Goal: Information Seeking & Learning: Learn about a topic

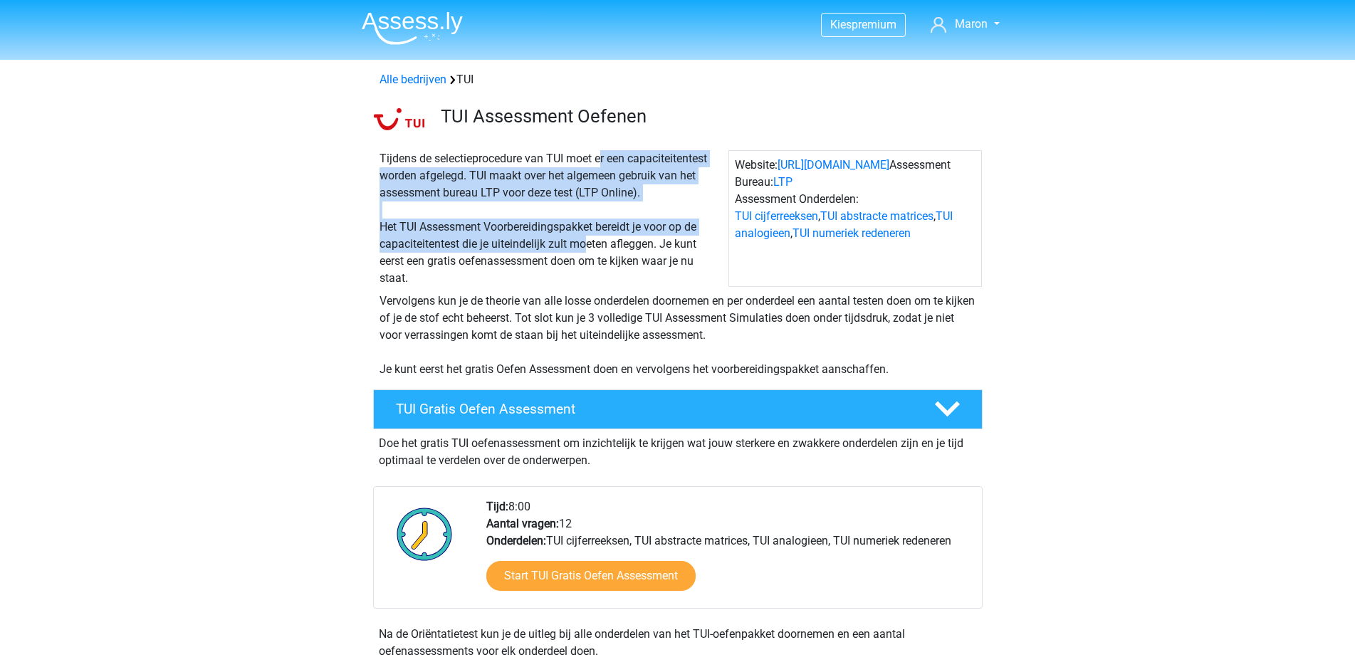
drag, startPoint x: 557, startPoint y: 159, endPoint x: 590, endPoint y: 243, distance: 90.4
click at [590, 242] on div "Tijdens de selectieprocedure van TUI moet er een capaciteitentest worden afgele…" at bounding box center [551, 218] width 355 height 137
click at [464, 199] on div "Tijdens de selectieprocedure van TUI moet er een capaciteitentest worden afgele…" at bounding box center [551, 218] width 355 height 137
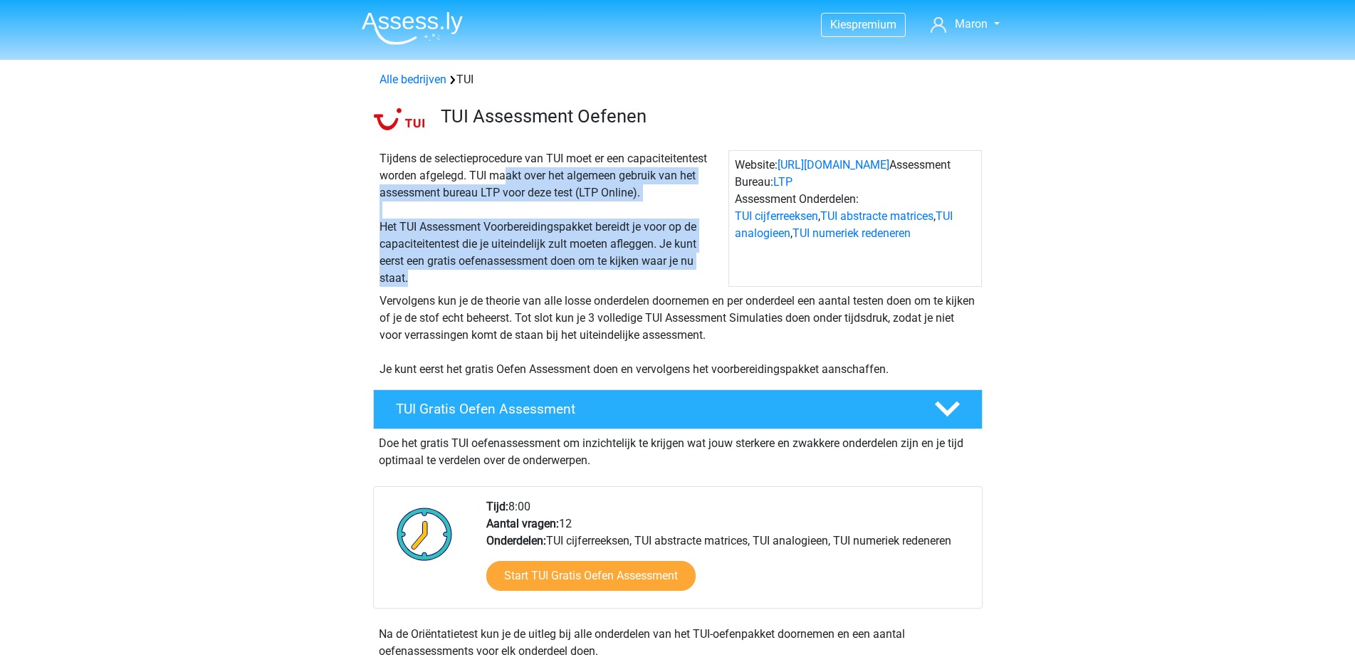
drag, startPoint x: 454, startPoint y: 184, endPoint x: 619, endPoint y: 315, distance: 210.8
click at [604, 310] on div "Tijdens de selectieprocedure van TUI moet er een capaciteitentest worden afgele…" at bounding box center [678, 261] width 676 height 245
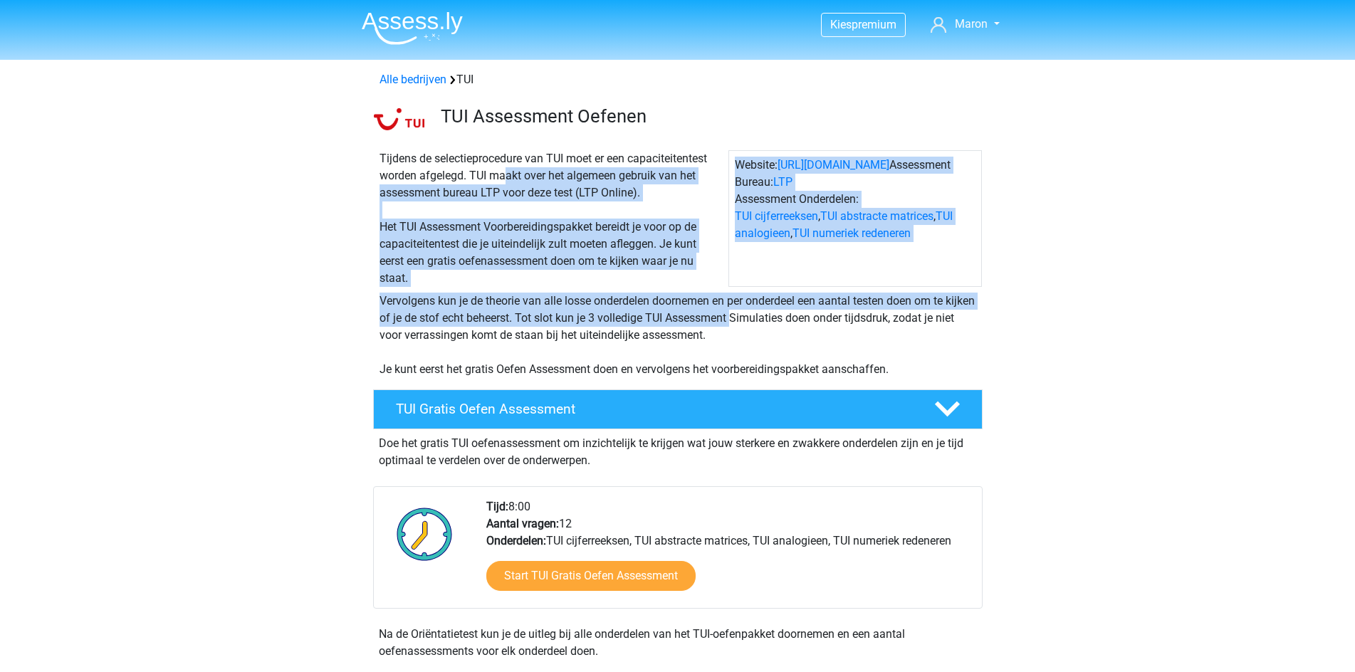
click at [614, 290] on div "Vervolgens kun je de theorie van alle losse onderdelen doornemen en per onderde…" at bounding box center [678, 332] width 676 height 91
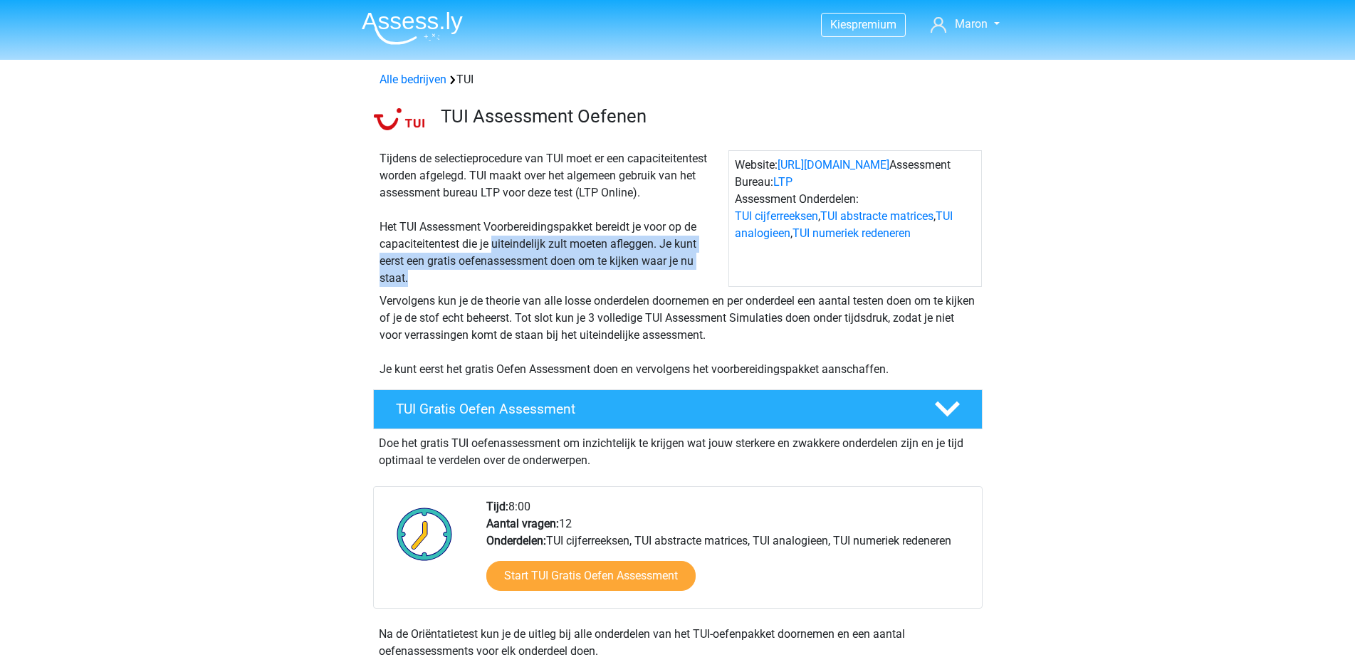
drag, startPoint x: 493, startPoint y: 236, endPoint x: 635, endPoint y: 288, distance: 151.6
click at [630, 285] on div "Tijdens de selectieprocedure van TUI moet er een capaciteitentest worden afgele…" at bounding box center [551, 218] width 355 height 137
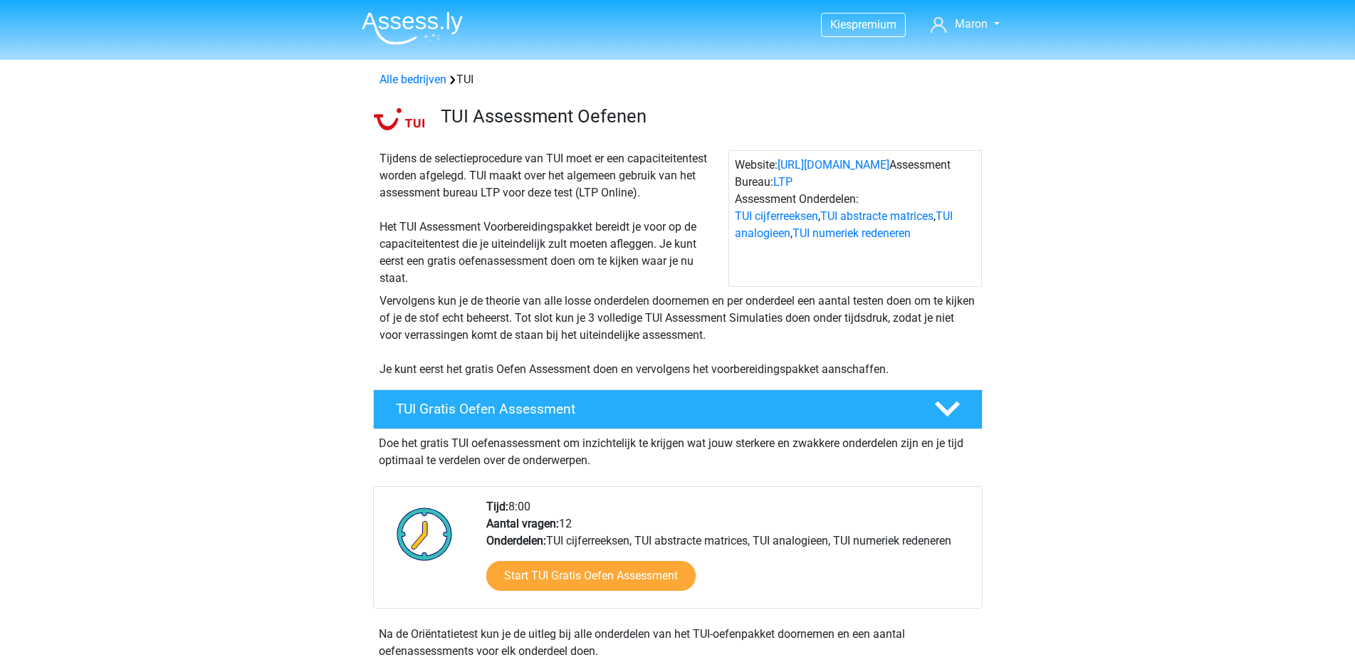
click at [635, 288] on div "Vervolgens kun je de theorie van alle losse onderdelen doornemen en per onderde…" at bounding box center [678, 332] width 676 height 91
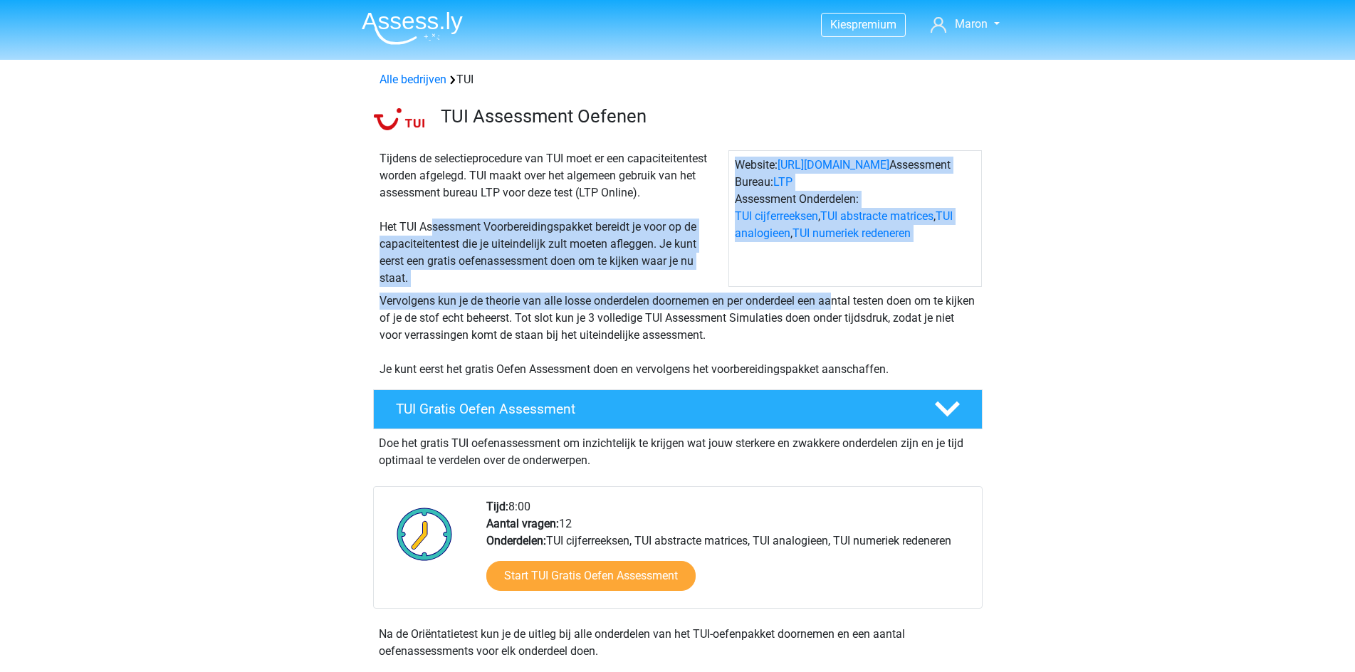
drag, startPoint x: 434, startPoint y: 234, endPoint x: 594, endPoint y: 300, distance: 172.7
click at [592, 299] on div "Tijdens de selectieprocedure van TUI moet er een capaciteitentest worden afgele…" at bounding box center [678, 261] width 676 height 245
click at [594, 300] on div "Vervolgens kun je de theorie van alle losse onderdelen doornemen en per onderde…" at bounding box center [678, 335] width 608 height 85
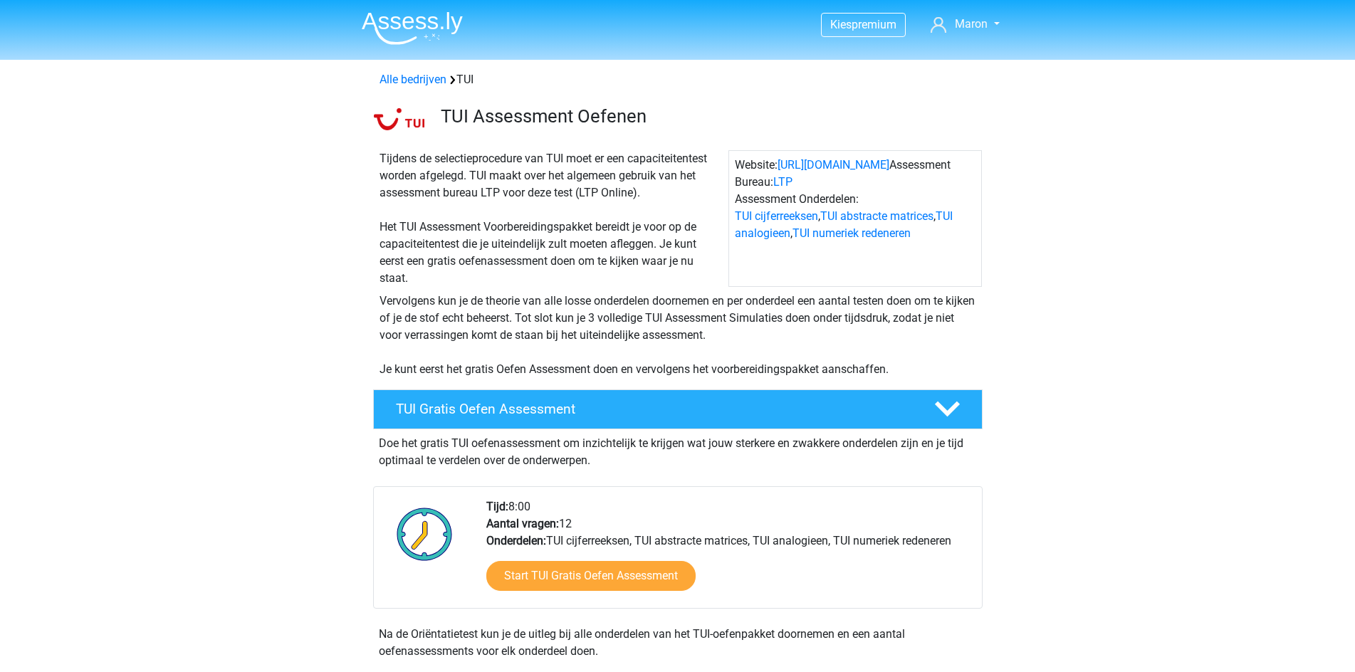
drag, startPoint x: 772, startPoint y: 201, endPoint x: 933, endPoint y: 205, distance: 160.2
click at [917, 205] on div "Website: [URL][DOMAIN_NAME] Assessment Bureau: LTP Assessment Onderdelen: TUI c…" at bounding box center [854, 218] width 253 height 137
drag, startPoint x: 659, startPoint y: 315, endPoint x: 844, endPoint y: 336, distance: 186.3
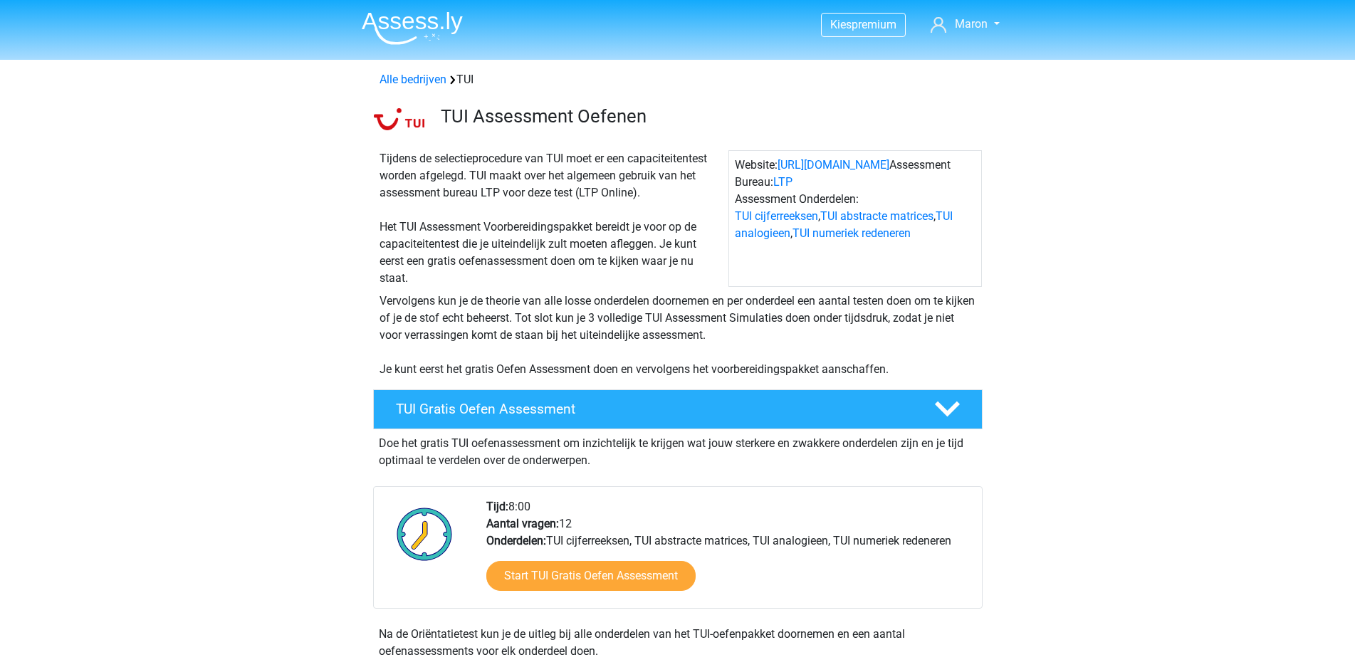
click at [838, 335] on div "Vervolgens kun je de theorie van alle losse onderdelen doornemen en per onderde…" at bounding box center [678, 335] width 608 height 85
click at [844, 336] on div "Vervolgens kun je de theorie van alle losse onderdelen doornemen en per onderde…" at bounding box center [678, 335] width 608 height 85
drag, startPoint x: 711, startPoint y: 305, endPoint x: 910, endPoint y: 336, distance: 201.8
click at [910, 336] on div "Vervolgens kun je de theorie van alle losse onderdelen doornemen en per onderde…" at bounding box center [678, 335] width 608 height 85
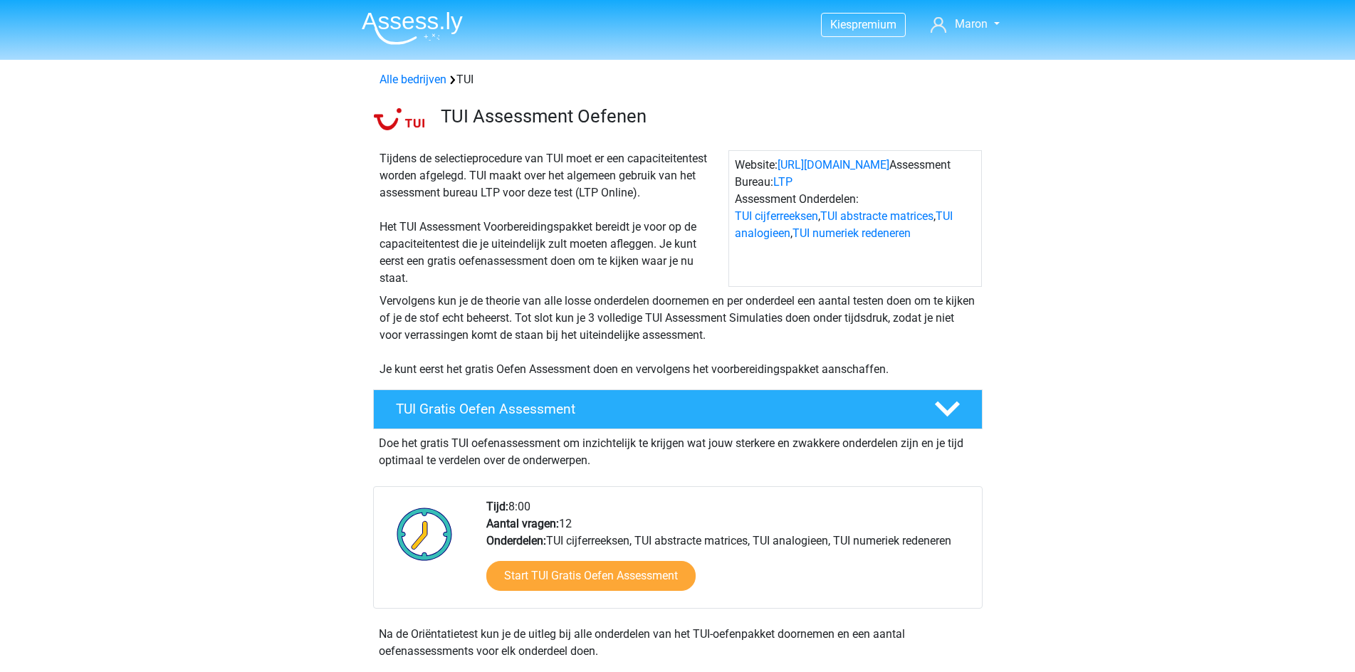
drag, startPoint x: 452, startPoint y: 325, endPoint x: 824, endPoint y: 340, distance: 371.9
click at [807, 337] on div "Vervolgens kun je de theorie van alle losse onderdelen doornemen en per onderde…" at bounding box center [678, 335] width 608 height 85
click at [827, 340] on div "Vervolgens kun je de theorie van alle losse onderdelen doornemen en per onderde…" at bounding box center [678, 335] width 608 height 85
drag, startPoint x: 533, startPoint y: 318, endPoint x: 795, endPoint y: 337, distance: 262.8
click at [794, 337] on div "Vervolgens kun je de theorie van alle losse onderdelen doornemen en per onderde…" at bounding box center [678, 335] width 608 height 85
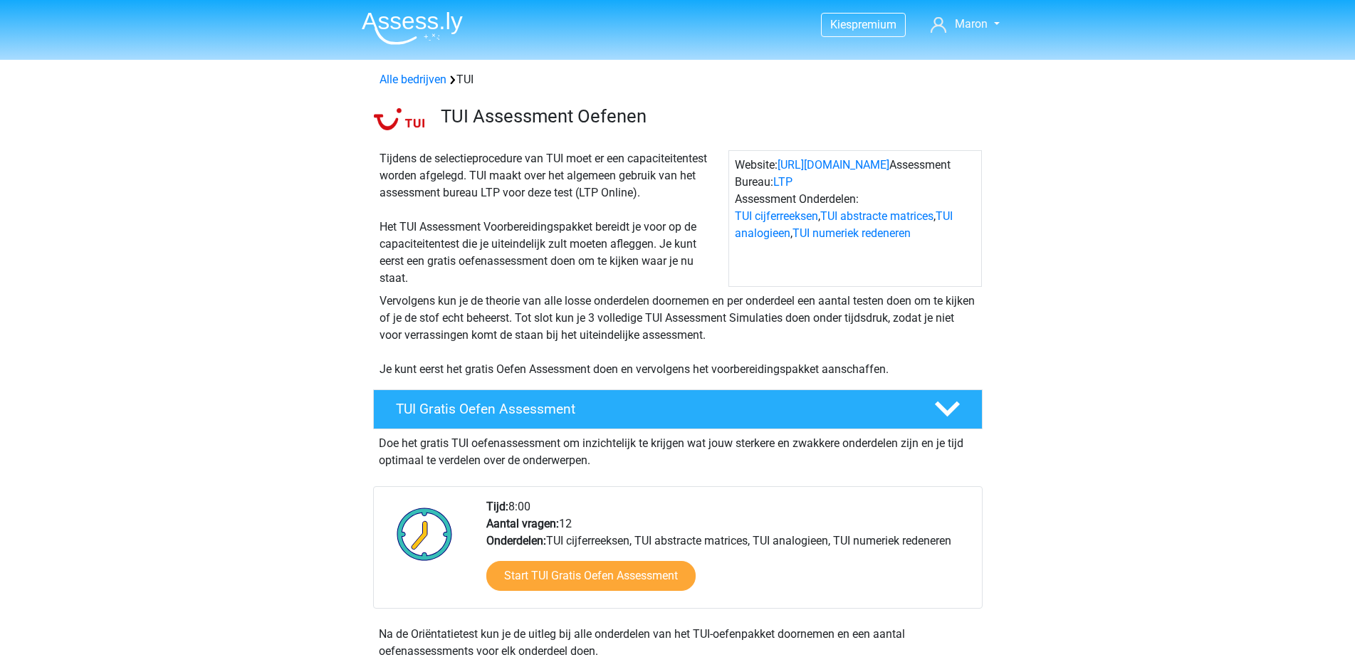
click at [802, 340] on div "Vervolgens kun je de theorie van alle losse onderdelen doornemen en per onderde…" at bounding box center [678, 335] width 608 height 85
drag, startPoint x: 797, startPoint y: 324, endPoint x: 985, endPoint y: 340, distance: 187.9
click at [985, 340] on div "Vervolgens kun je de theorie van alle losse onderdelen doornemen en per onderde…" at bounding box center [678, 332] width 676 height 91
click at [847, 335] on div "Vervolgens kun je de theorie van alle losse onderdelen doornemen en per onderde…" at bounding box center [678, 335] width 608 height 85
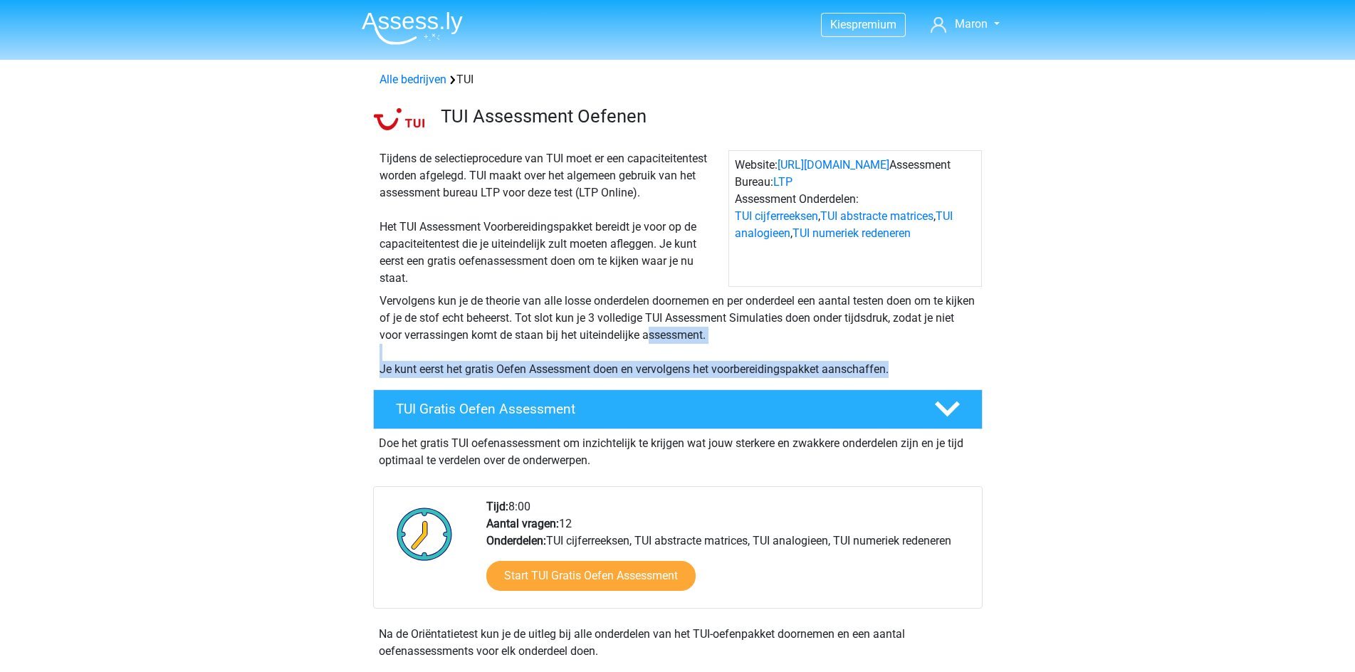
drag, startPoint x: 446, startPoint y: 337, endPoint x: 913, endPoint y: 382, distance: 469.2
click at [913, 382] on div "Tijdens de selectieprocedure van TUI moet er een capaciteitentest worden afgele…" at bounding box center [678, 261] width 676 height 245
click at [916, 382] on div "Tijdens de selectieprocedure van TUI moet er een capaciteitentest worden afgele…" at bounding box center [678, 261] width 676 height 245
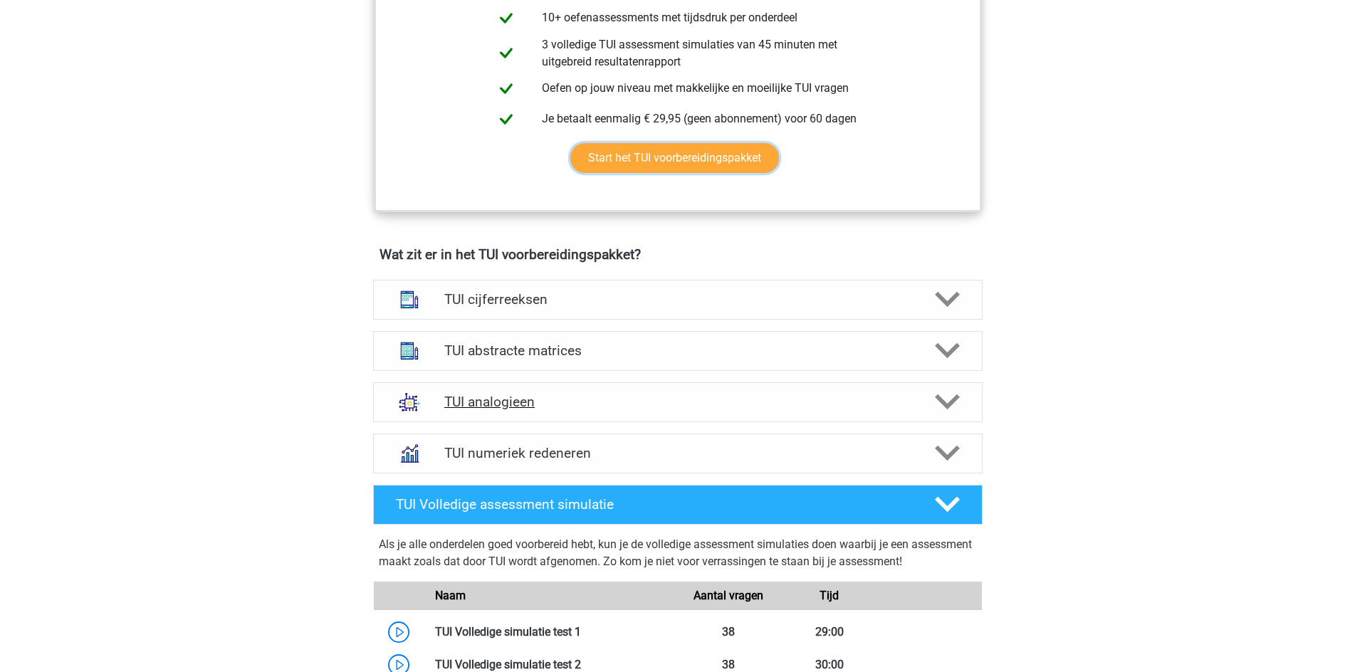
scroll to position [854, 0]
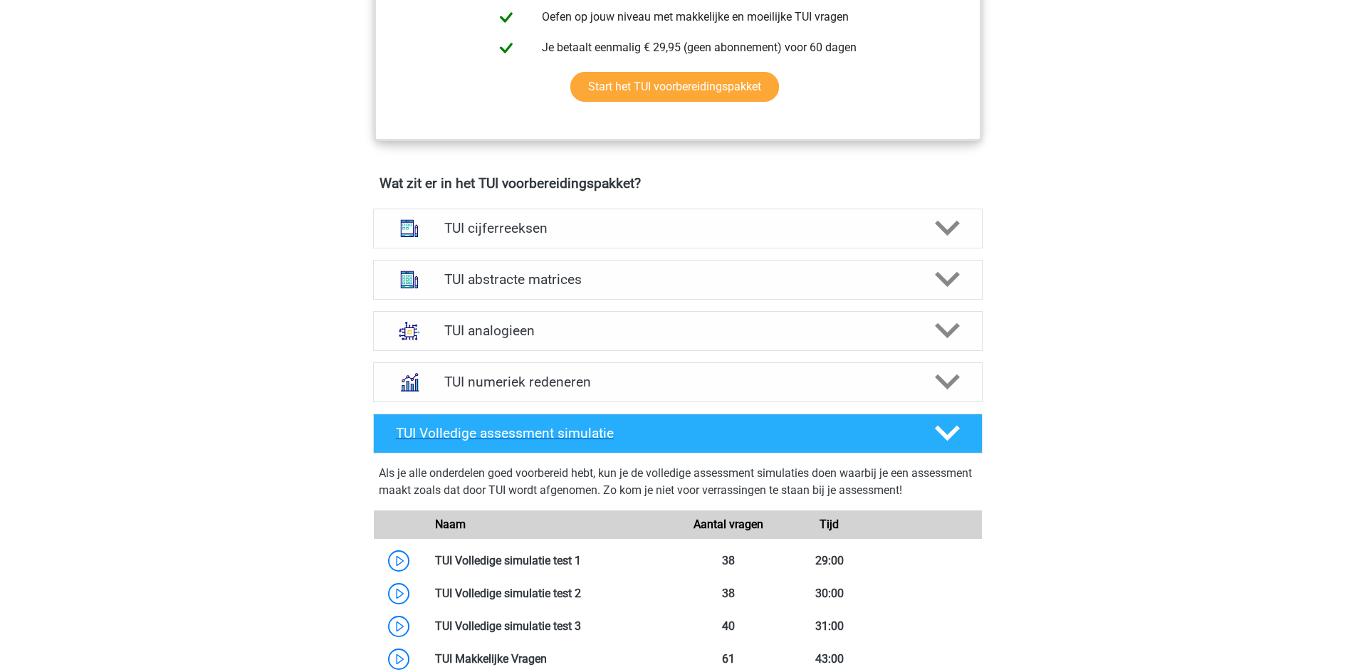
click at [819, 429] on h4 "TUI Volledige assessment simulatie" at bounding box center [653, 433] width 515 height 16
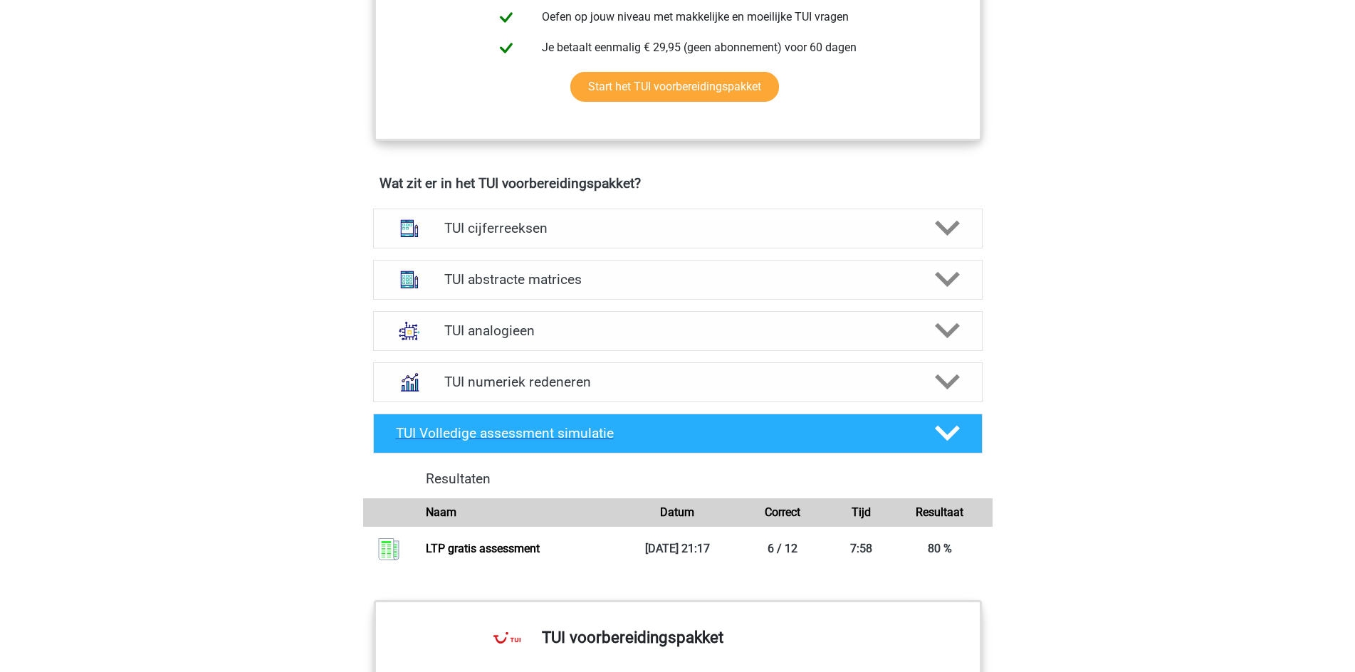
click at [819, 429] on h4 "TUI Volledige assessment simulatie" at bounding box center [653, 433] width 515 height 16
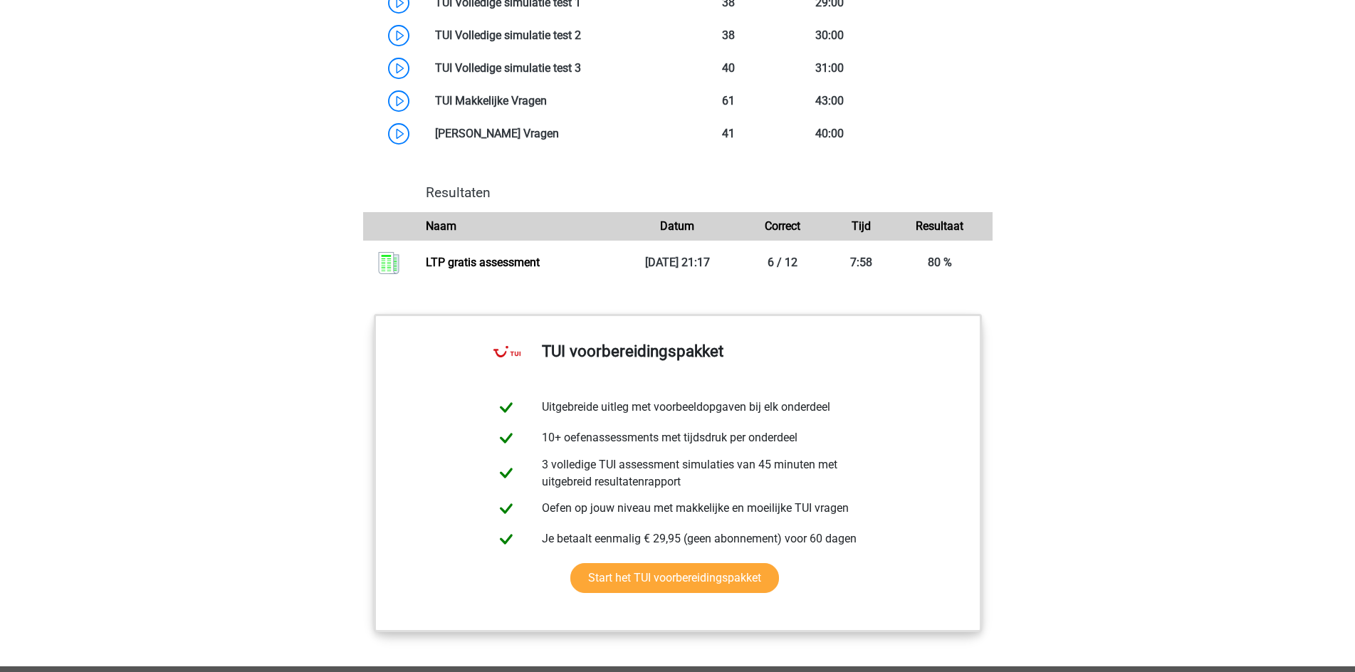
scroll to position [1495, 0]
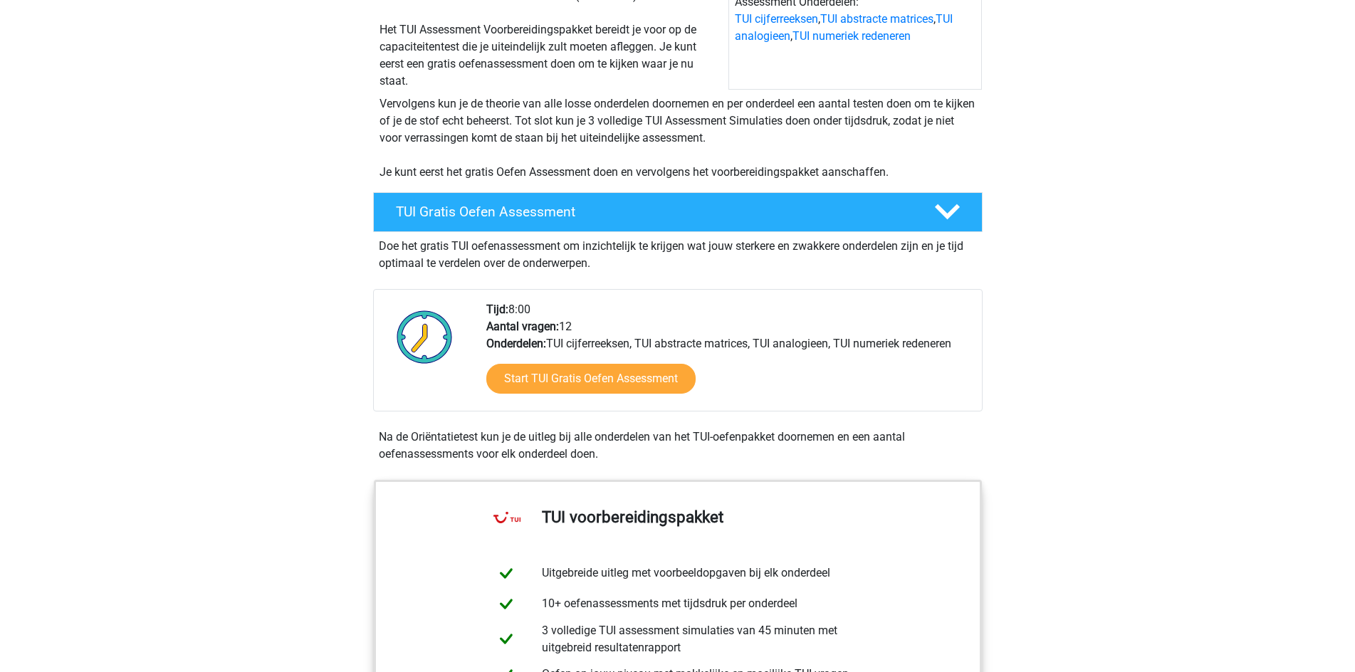
scroll to position [24, 0]
